Goal: Task Accomplishment & Management: Complete application form

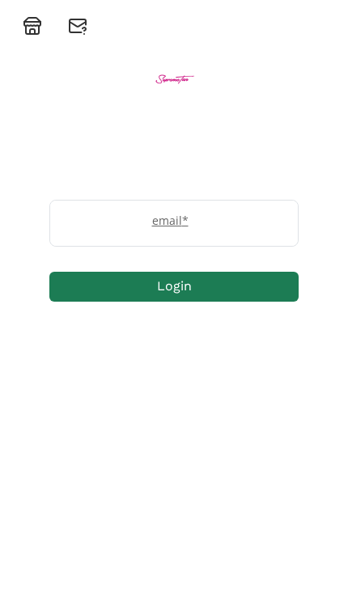
click at [250, 234] on input "email" at bounding box center [173, 222] width 247 height 45
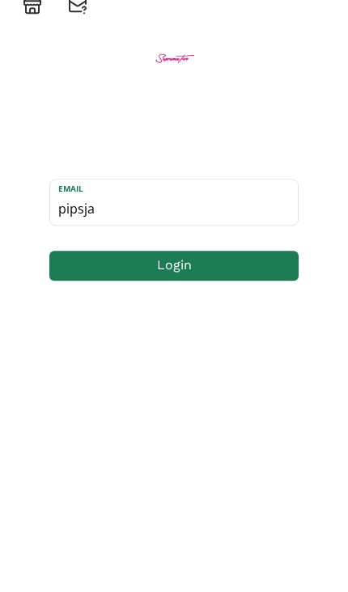
type input "pipsjaw"
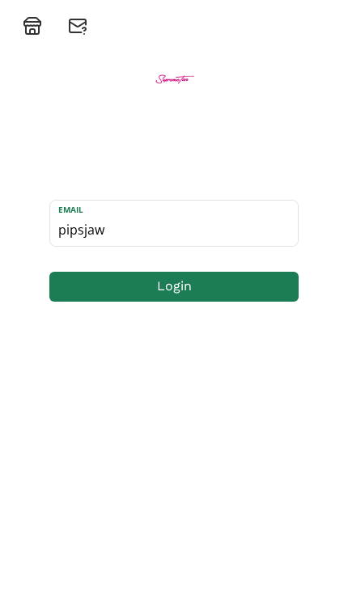
scroll to position [20, 0]
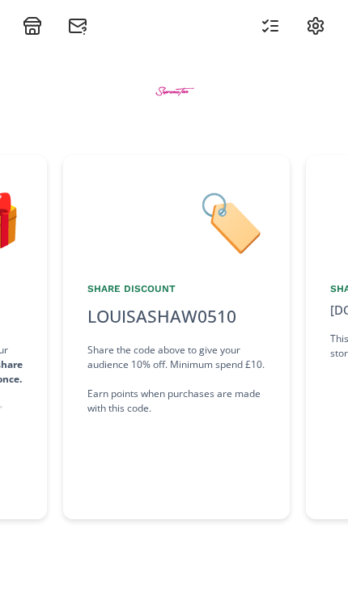
scroll to position [0, 485]
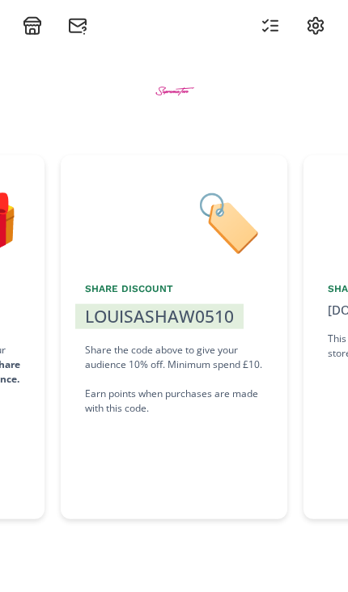
click at [179, 356] on div "Share the code above to give your audience 10% off. Minimum spend £10. Earn poi…" at bounding box center [174, 379] width 178 height 73
click at [194, 304] on div "LOUISASHAW0510" at bounding box center [159, 317] width 149 height 26
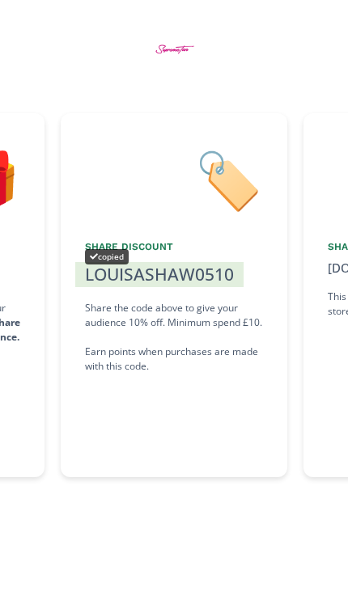
click at [197, 304] on div "LOUISASHAW0510" at bounding box center [159, 317] width 149 height 26
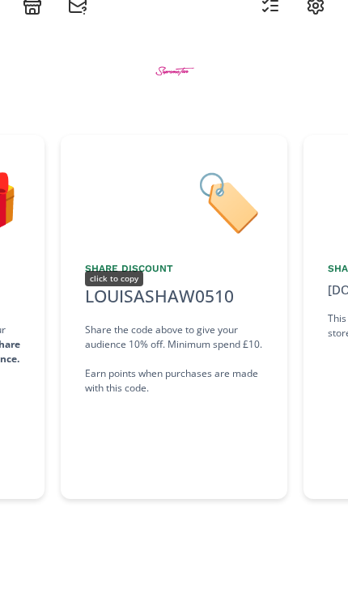
scroll to position [72, 0]
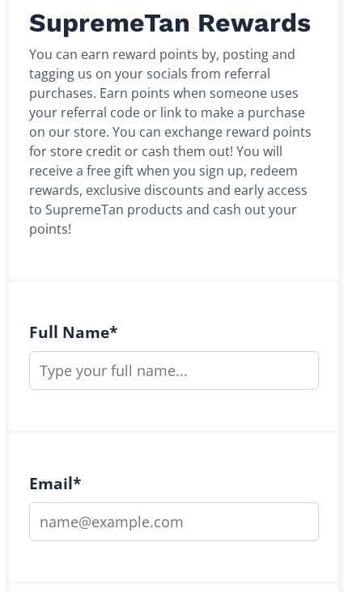
click at [244, 365] on input "text" at bounding box center [173, 370] width 289 height 39
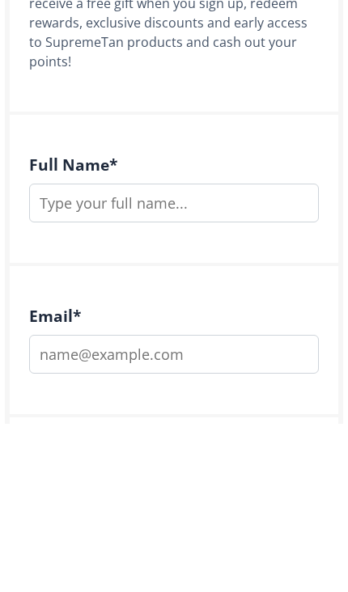
type input "[PERSON_NAME]"
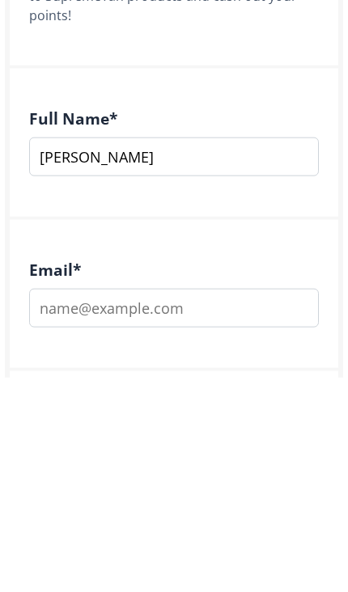
scroll to position [449, 0]
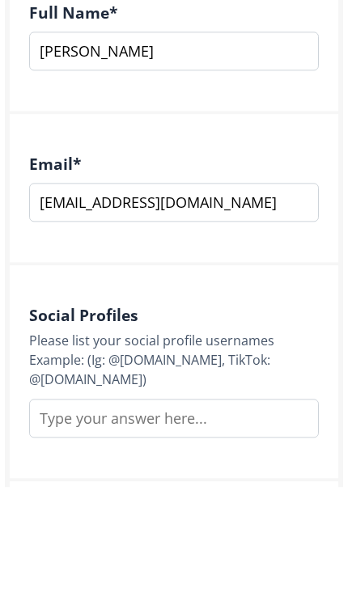
type input "louisashaw21107@gmail.com"
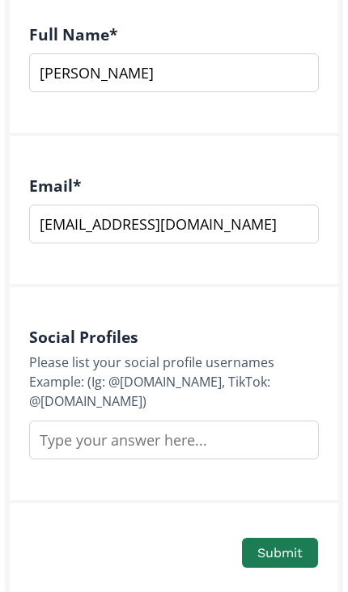
click at [253, 443] on input "text" at bounding box center [173, 439] width 289 height 39
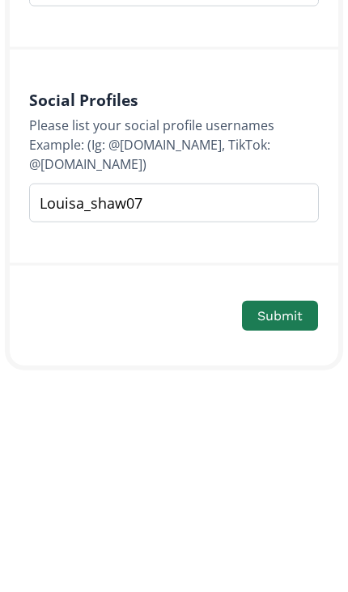
type input "Louisa_shaw07"
click at [300, 487] on button "Submit" at bounding box center [280, 502] width 76 height 30
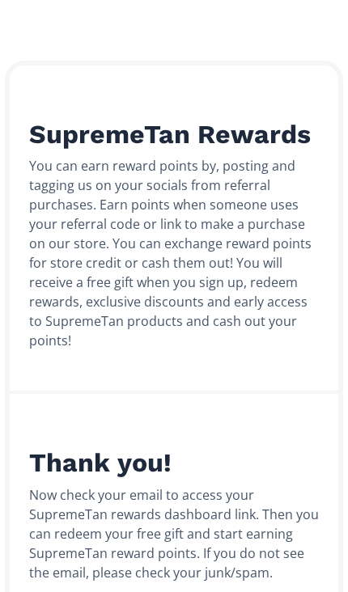
scroll to position [123, 0]
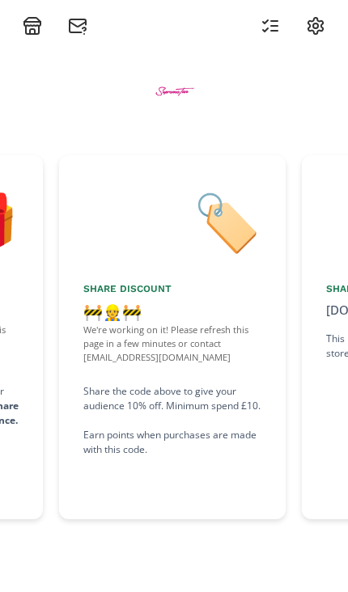
scroll to position [0, 485]
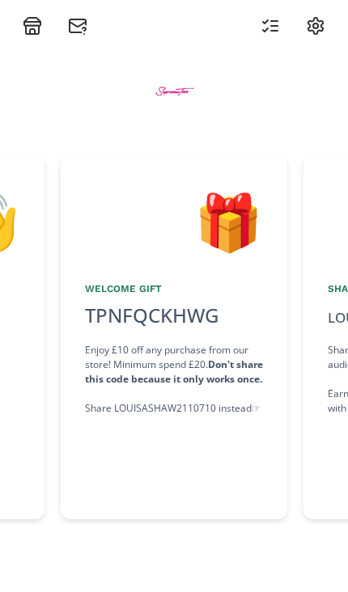
scroll to position [0, 242]
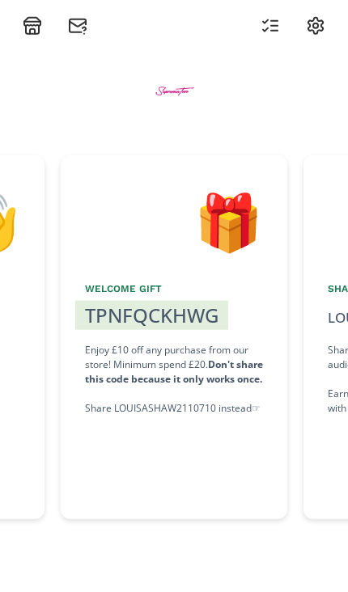
click at [166, 352] on div "Enjoy £10 off any purchase from our store! Minimum spend £20. Don't share this …" at bounding box center [174, 379] width 178 height 73
click at [167, 301] on div "TPNFQCKHWG copied" at bounding box center [151, 315] width 153 height 29
